Goal: Transaction & Acquisition: Purchase product/service

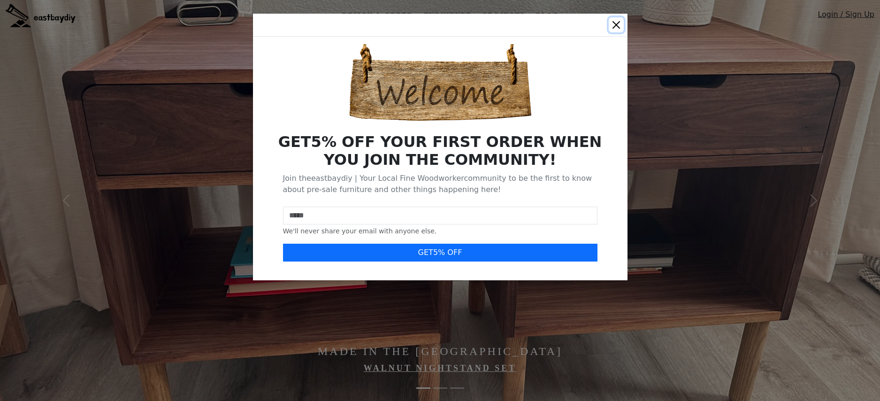
click at [615, 30] on button "Close" at bounding box center [615, 24] width 15 height 15
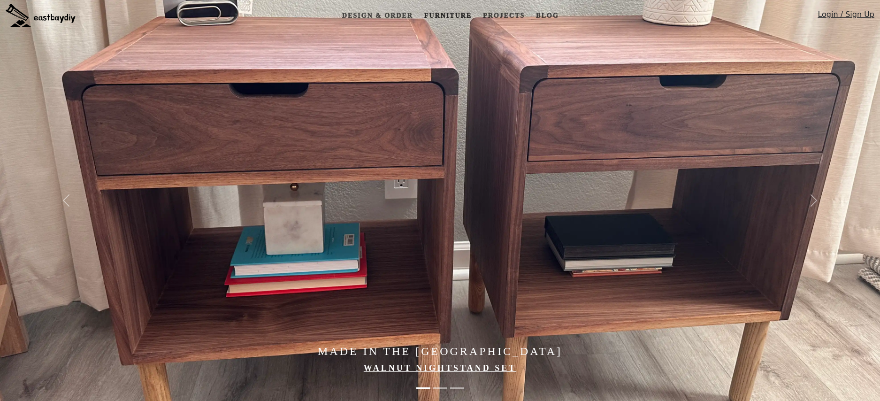
click at [437, 14] on link "Furniture" at bounding box center [447, 15] width 55 height 17
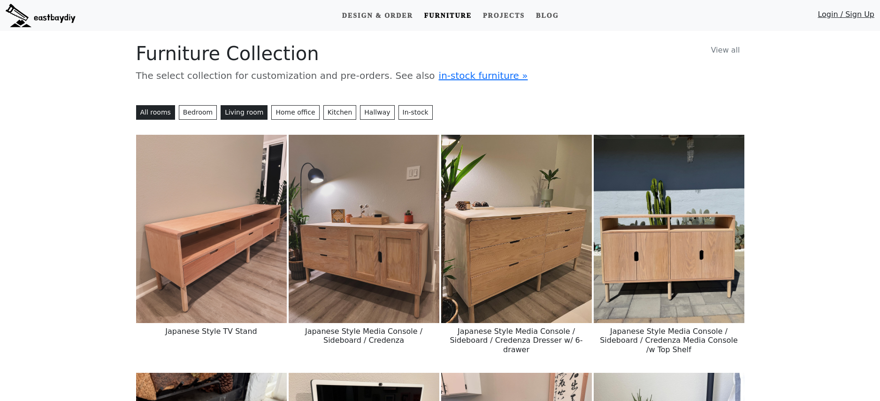
click at [234, 113] on button "Living room" at bounding box center [243, 112] width 47 height 15
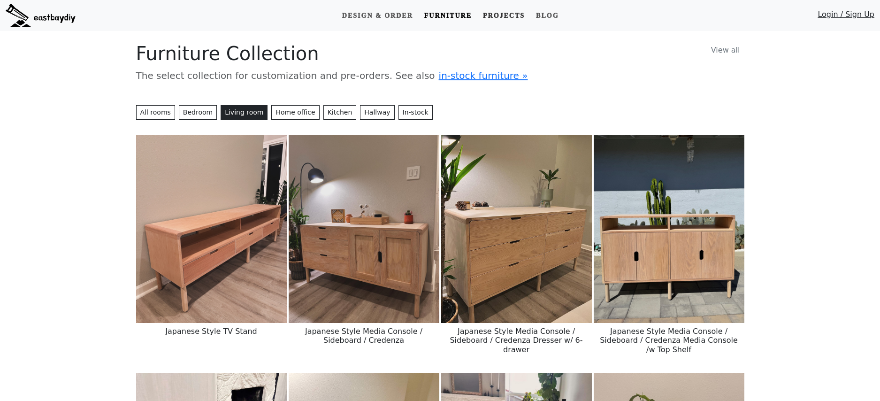
click at [499, 12] on link "Projects" at bounding box center [503, 15] width 49 height 17
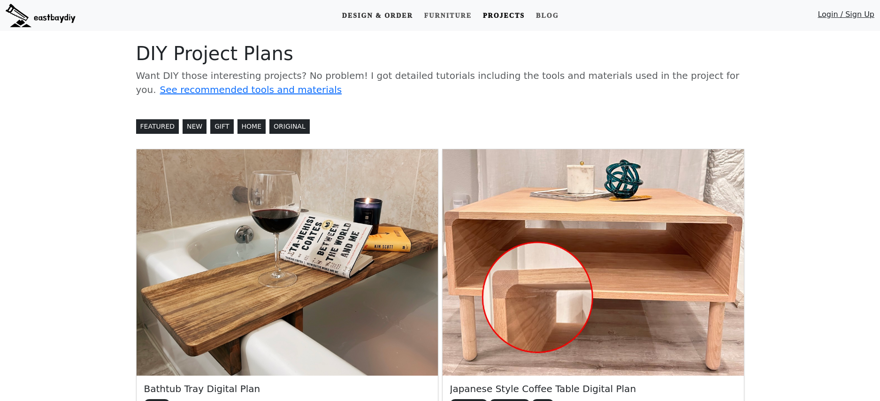
click at [380, 11] on link "Design & Order" at bounding box center [377, 15] width 78 height 17
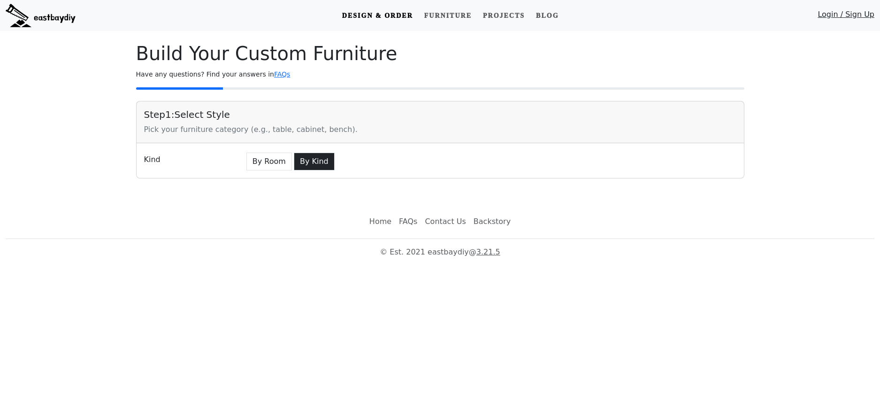
click at [318, 164] on button "By Kind" at bounding box center [314, 161] width 41 height 18
